Goal: Navigation & Orientation: Find specific page/section

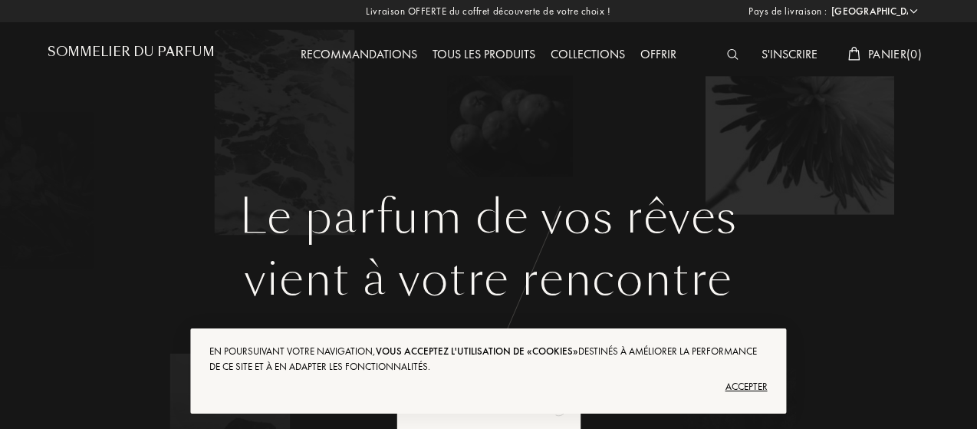
select select "FR"
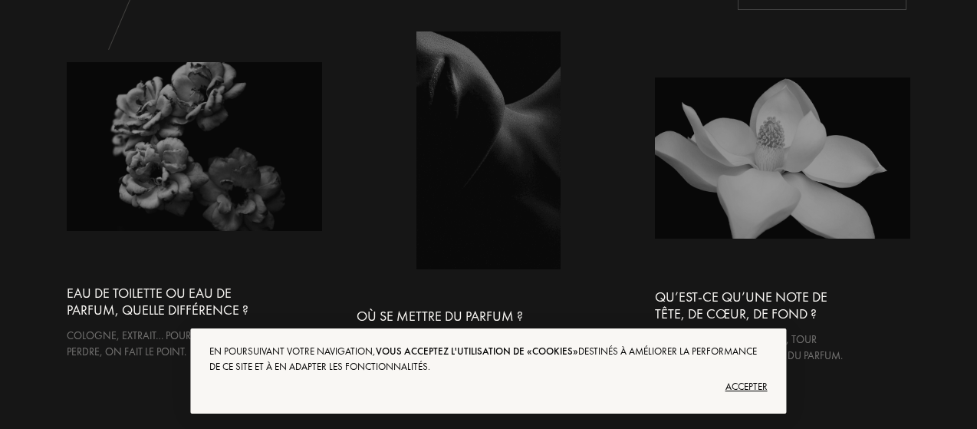
scroll to position [1502, 0]
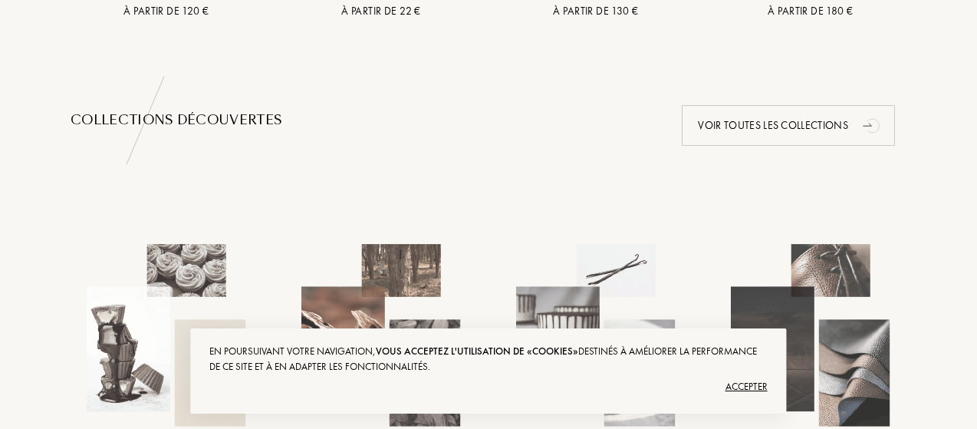
click at [728, 385] on div "Accepter" at bounding box center [488, 386] width 558 height 25
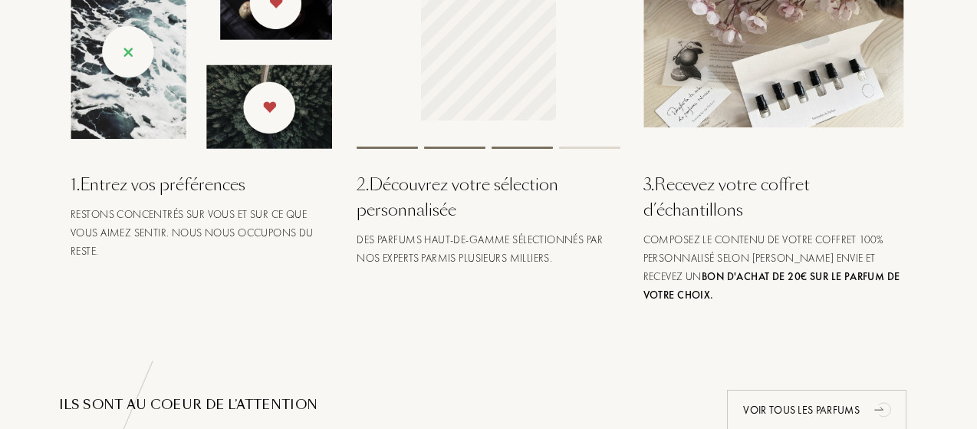
scroll to position [0, 0]
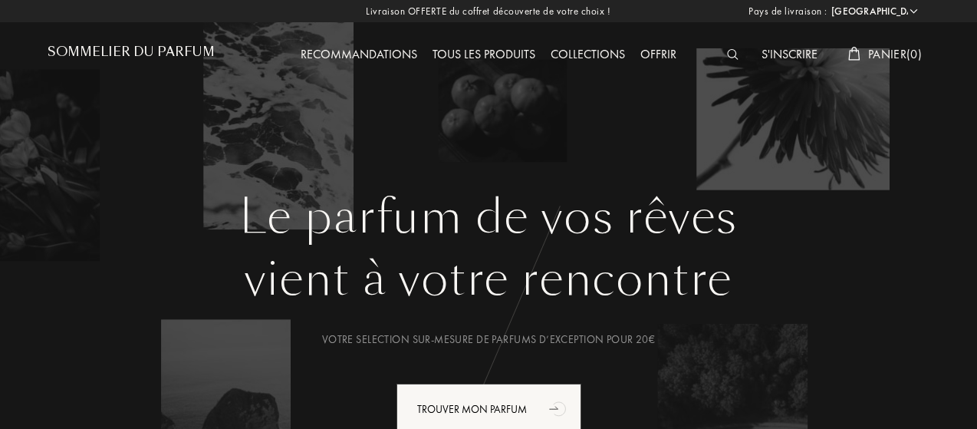
click at [400, 54] on div "Recommandations" at bounding box center [359, 55] width 132 height 20
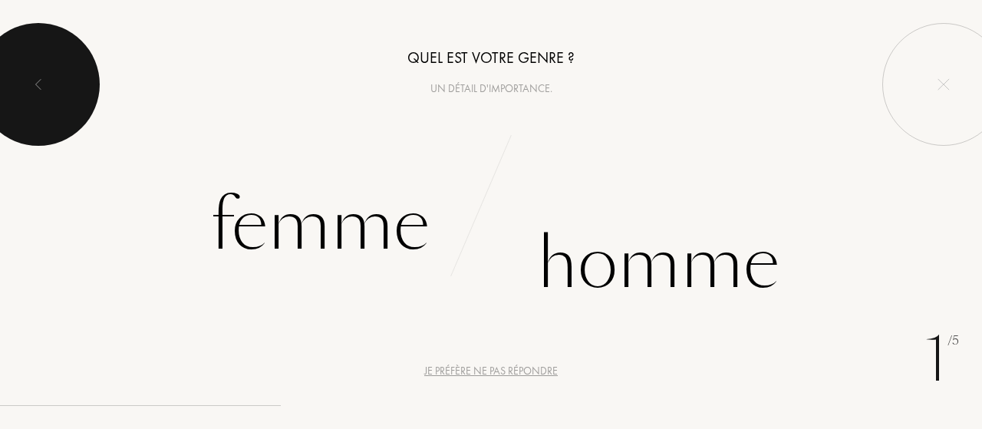
click at [48, 91] on div at bounding box center [38, 84] width 123 height 123
